Goal: Use online tool/utility: Utilize a website feature to perform a specific function

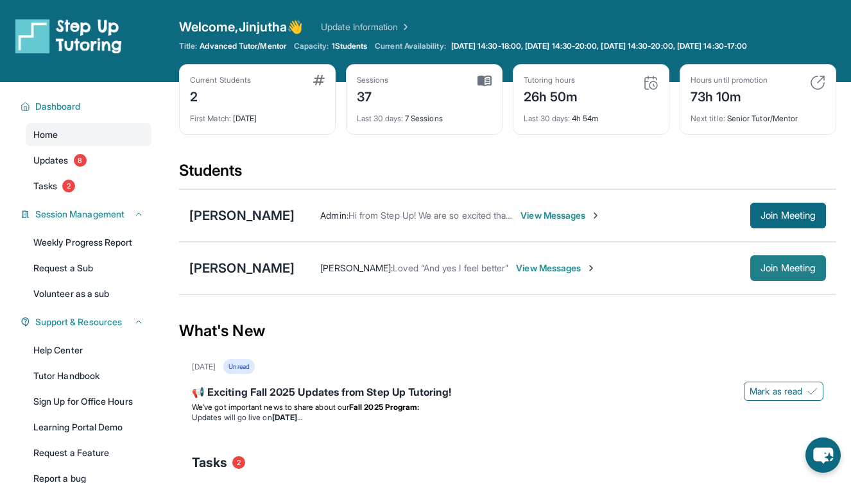
click at [782, 269] on span "Join Meeting" at bounding box center [788, 269] width 55 height 8
click at [761, 209] on button "Join Meeting" at bounding box center [789, 216] width 76 height 26
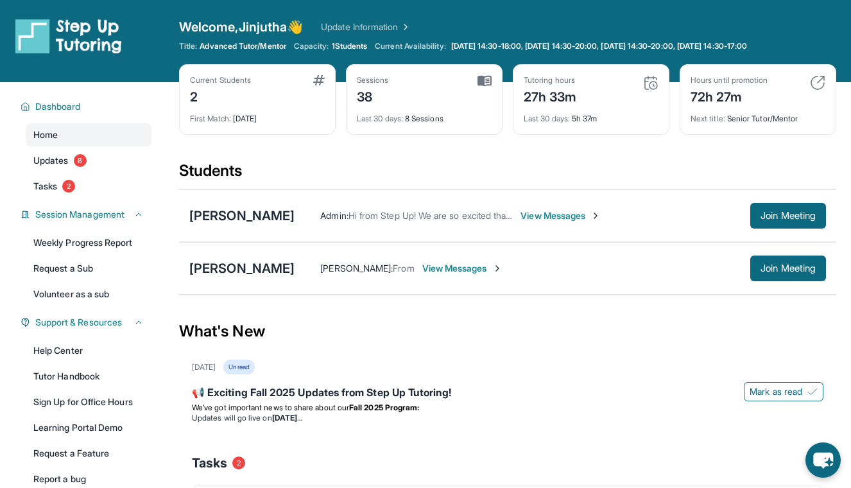
scroll to position [26, 0]
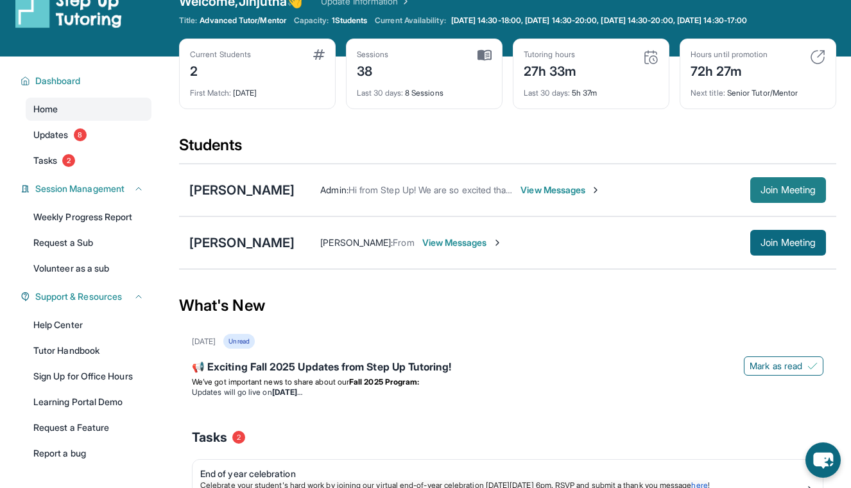
click at [777, 192] on span "Join Meeting" at bounding box center [788, 190] width 55 height 8
